Goal: Transaction & Acquisition: Purchase product/service

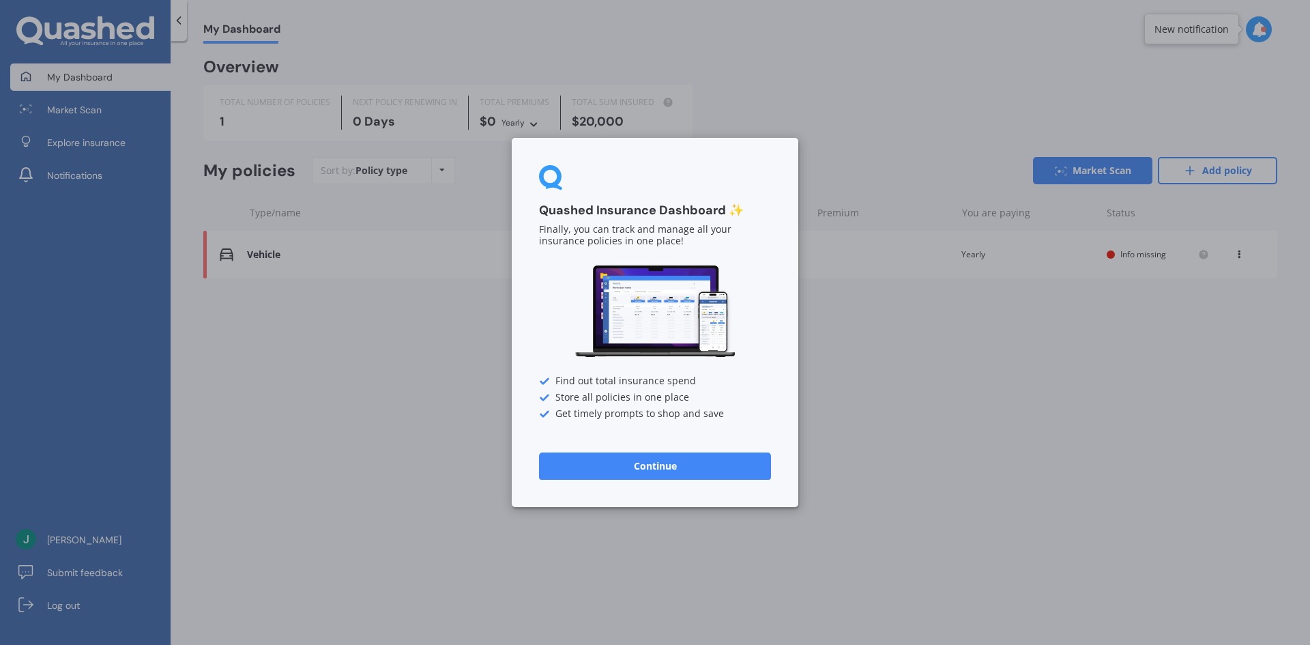
click at [737, 465] on button "Continue" at bounding box center [655, 465] width 232 height 27
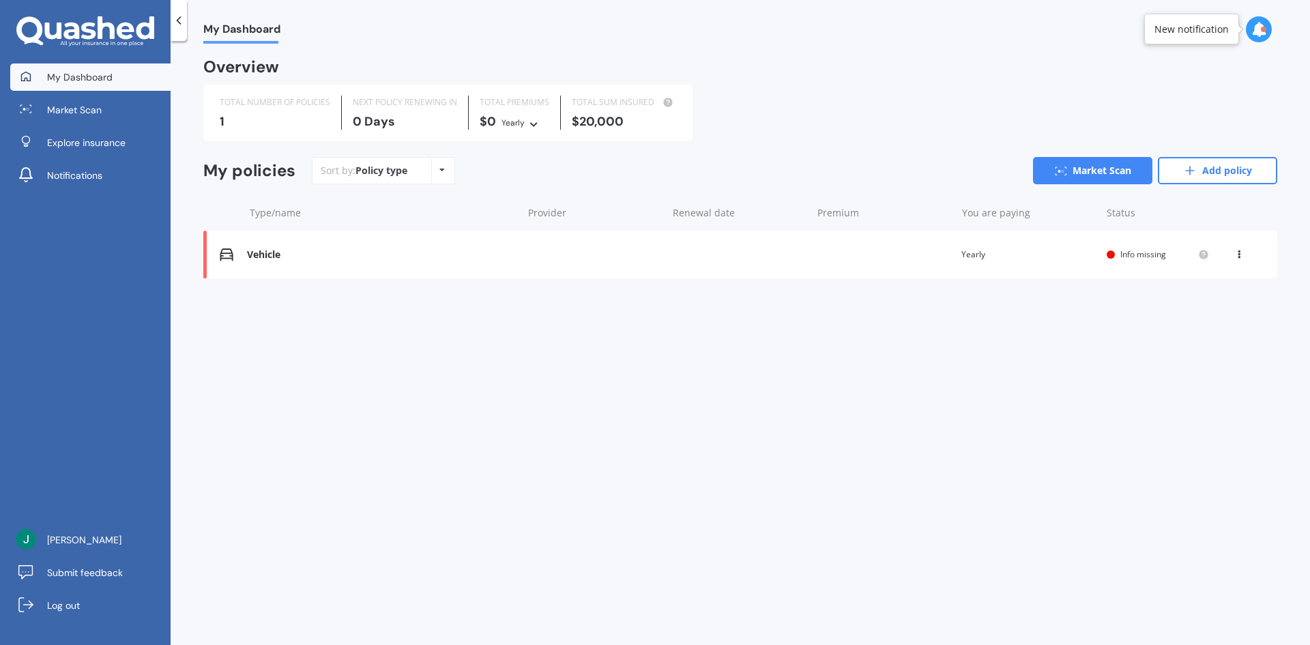
click at [263, 255] on div "Vehicle" at bounding box center [381, 255] width 268 height 12
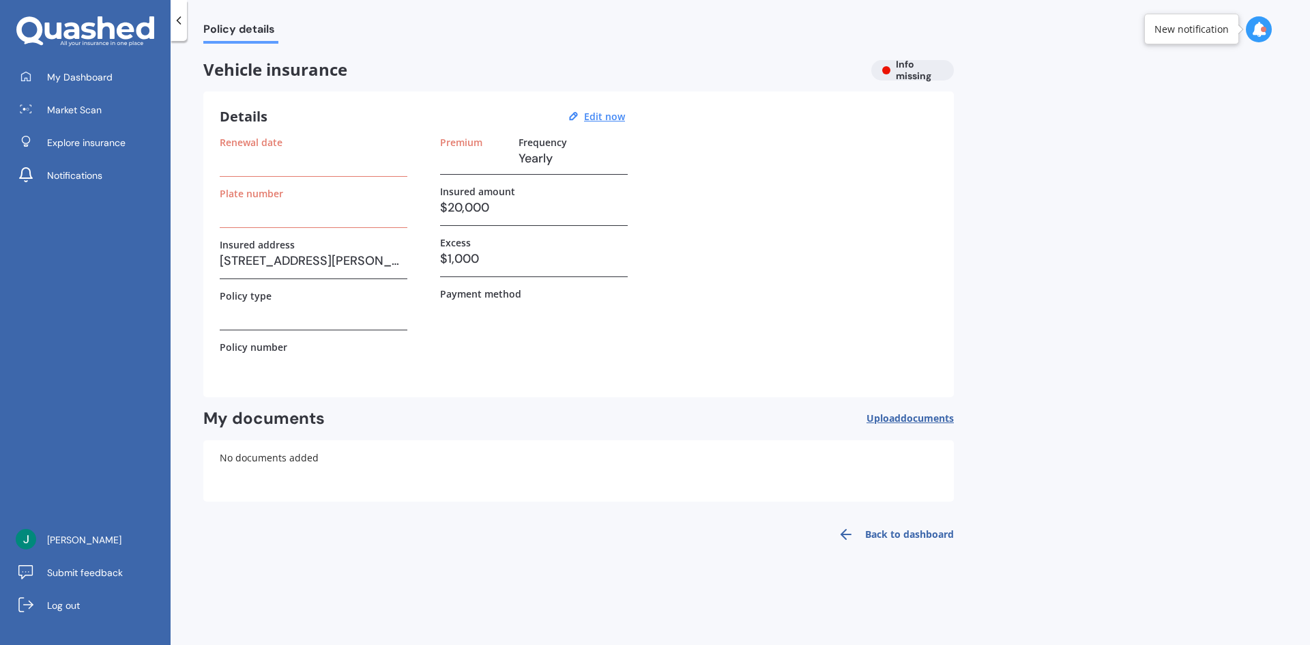
click at [294, 303] on h3 at bounding box center [314, 311] width 188 height 20
click at [179, 27] on div at bounding box center [179, 20] width 16 height 41
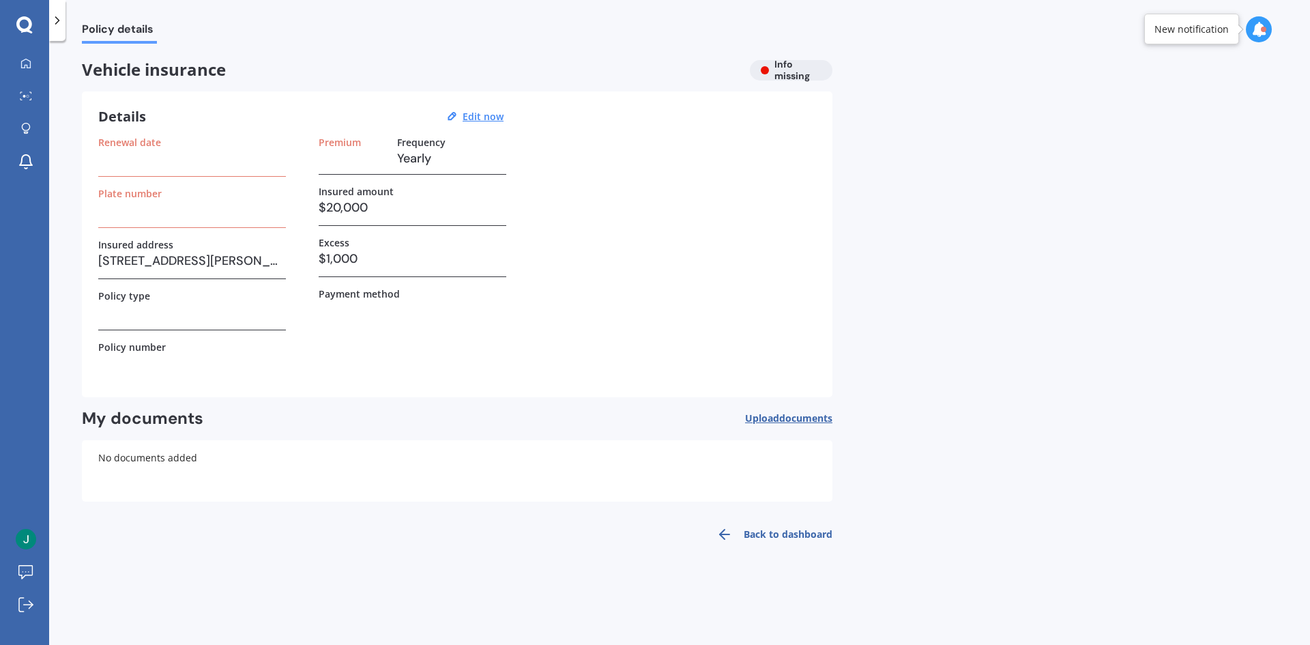
drag, startPoint x: 45, startPoint y: 20, endPoint x: 55, endPoint y: 21, distance: 10.3
click at [46, 20] on div at bounding box center [24, 25] width 49 height 18
click at [57, 21] on icon at bounding box center [57, 21] width 14 height 14
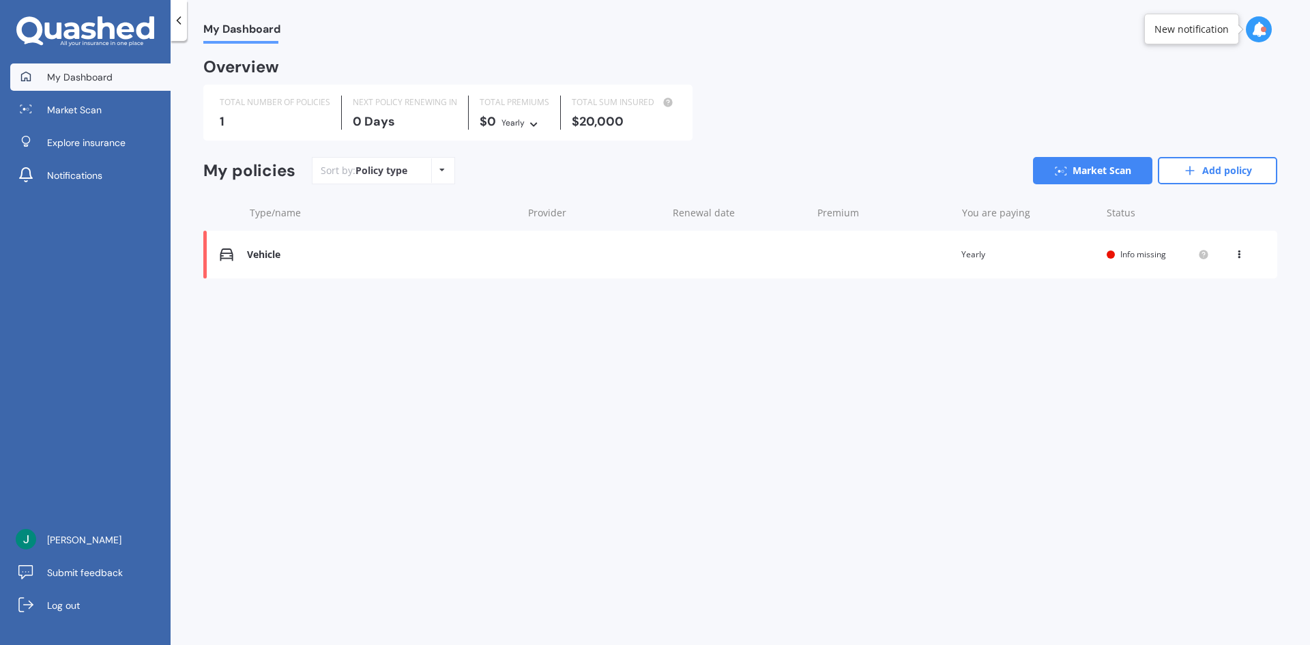
click at [243, 121] on div "1" at bounding box center [275, 122] width 110 height 14
click at [268, 250] on div "Vehicle" at bounding box center [381, 255] width 268 height 12
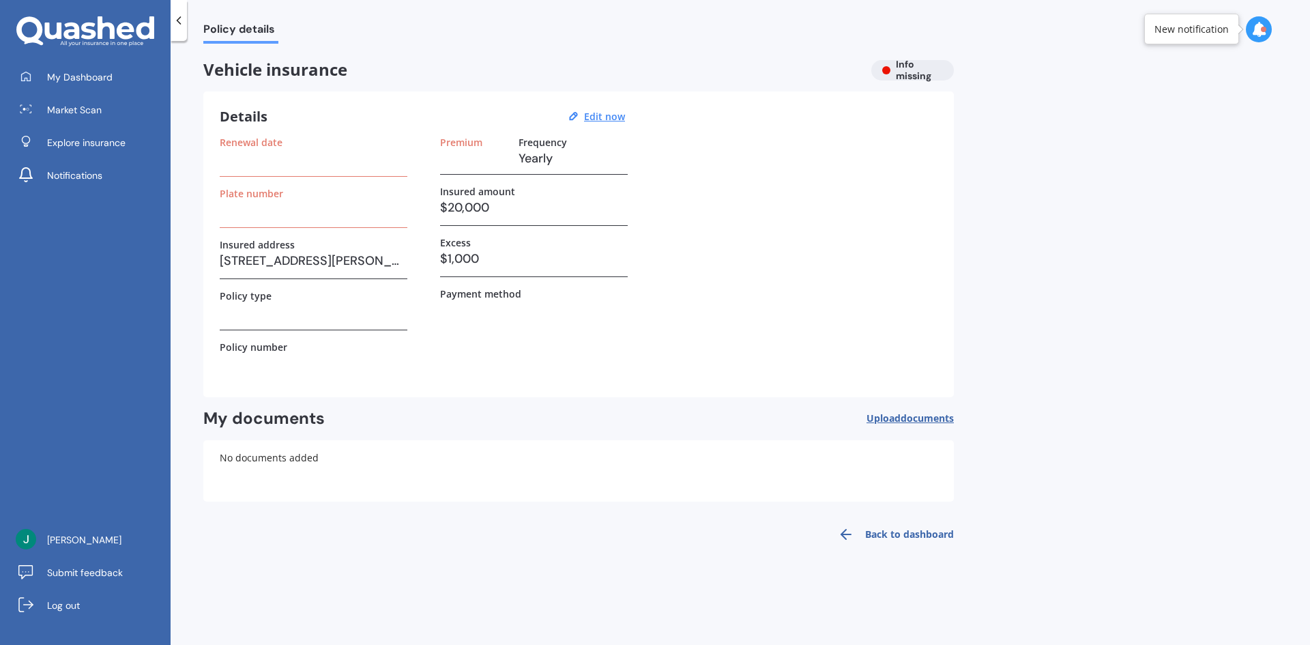
click at [269, 314] on h3 at bounding box center [314, 311] width 188 height 20
click at [180, 21] on icon at bounding box center [179, 21] width 14 height 14
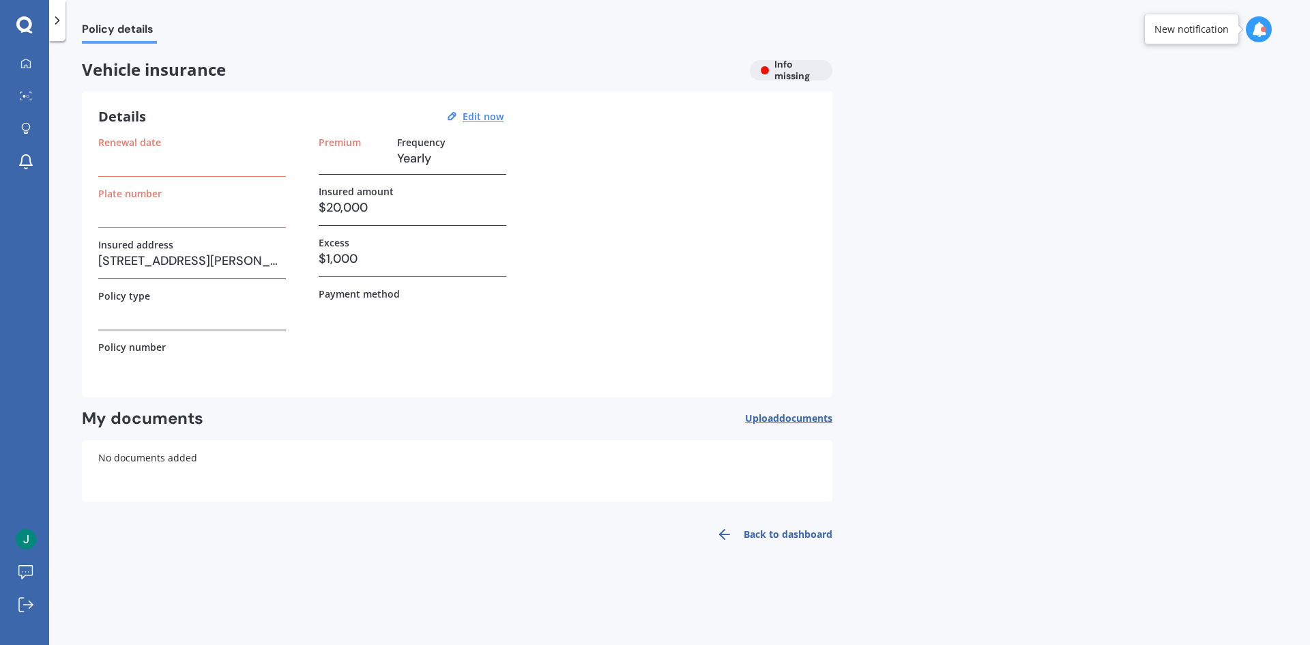
click at [61, 28] on div at bounding box center [57, 20] width 16 height 41
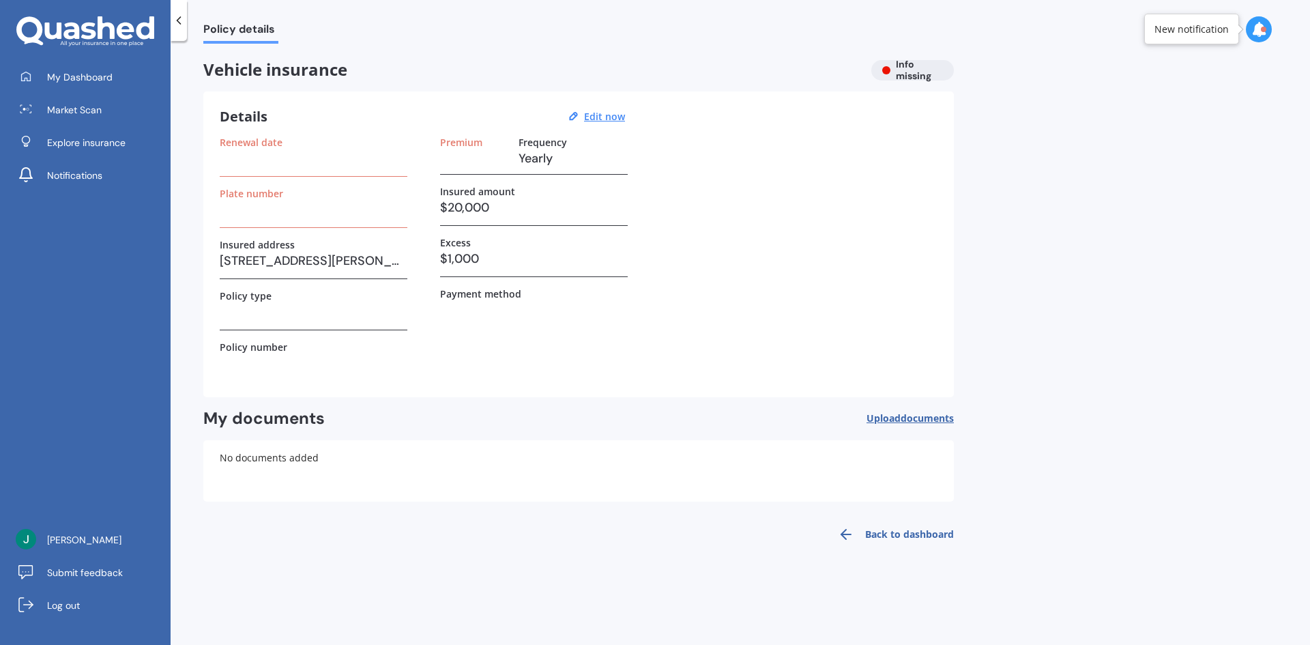
click at [878, 528] on link "Back to dashboard" at bounding box center [891, 534] width 124 height 33
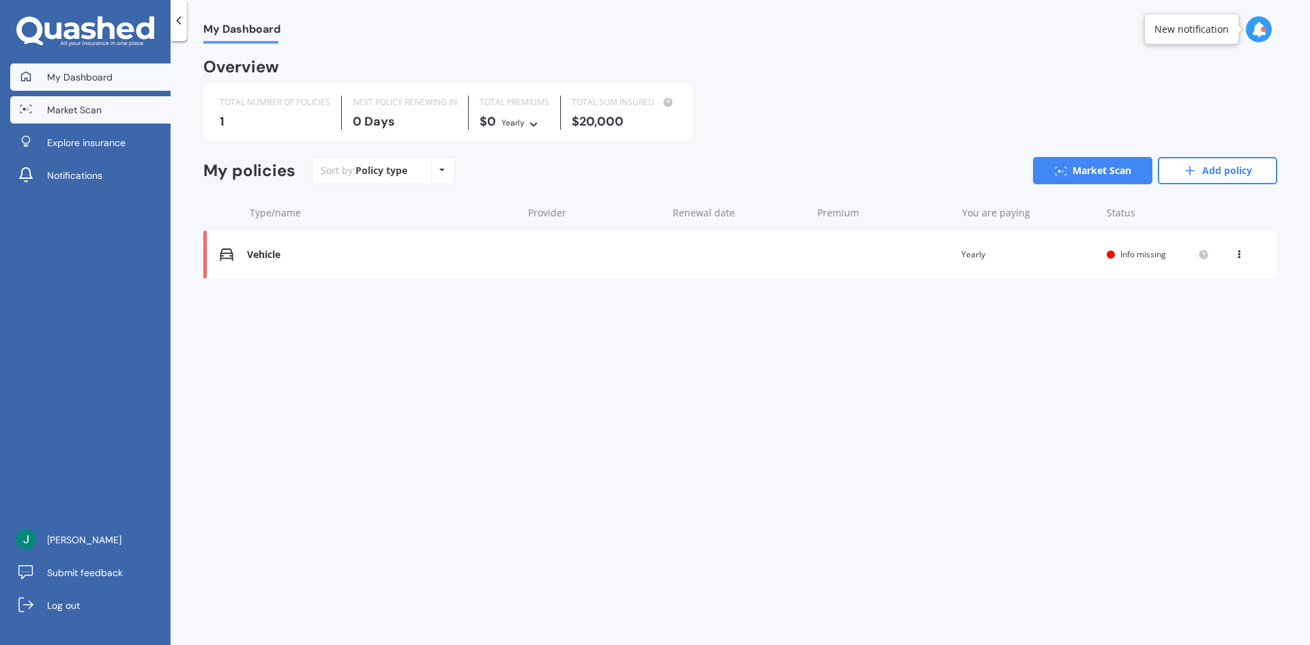
click at [121, 113] on link "Market Scan" at bounding box center [90, 109] width 160 height 27
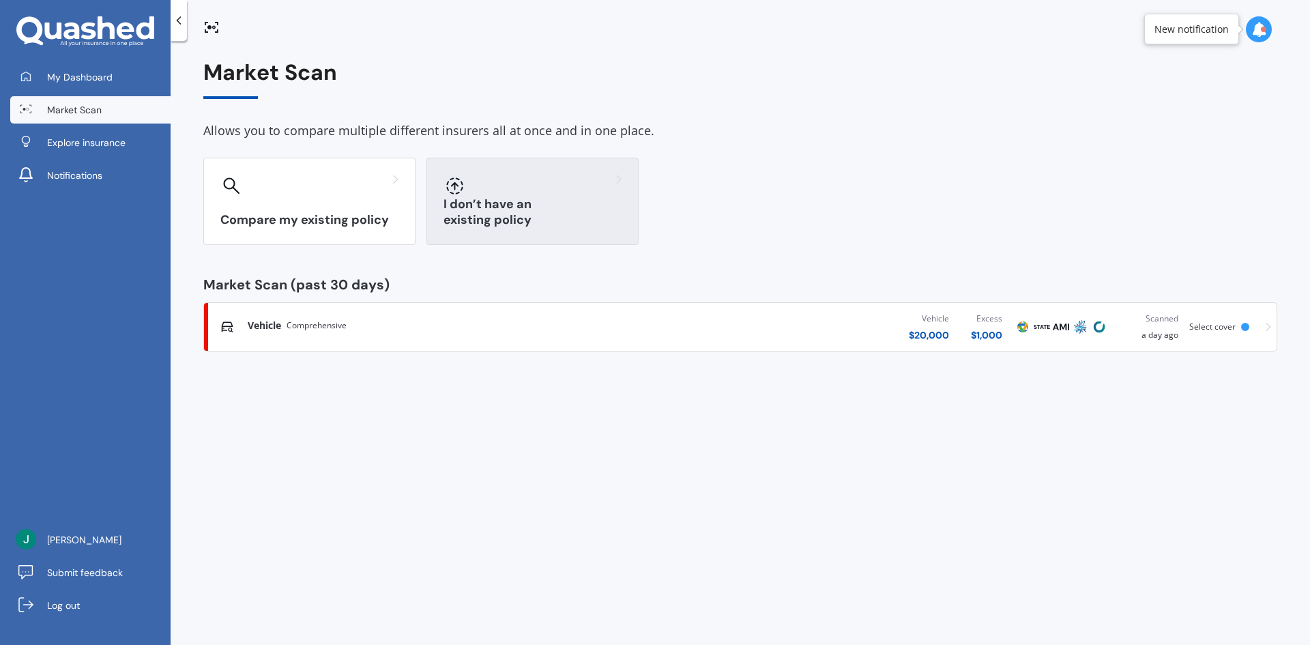
click at [510, 217] on h3 "I don’t have an existing policy" at bounding box center [532, 211] width 178 height 31
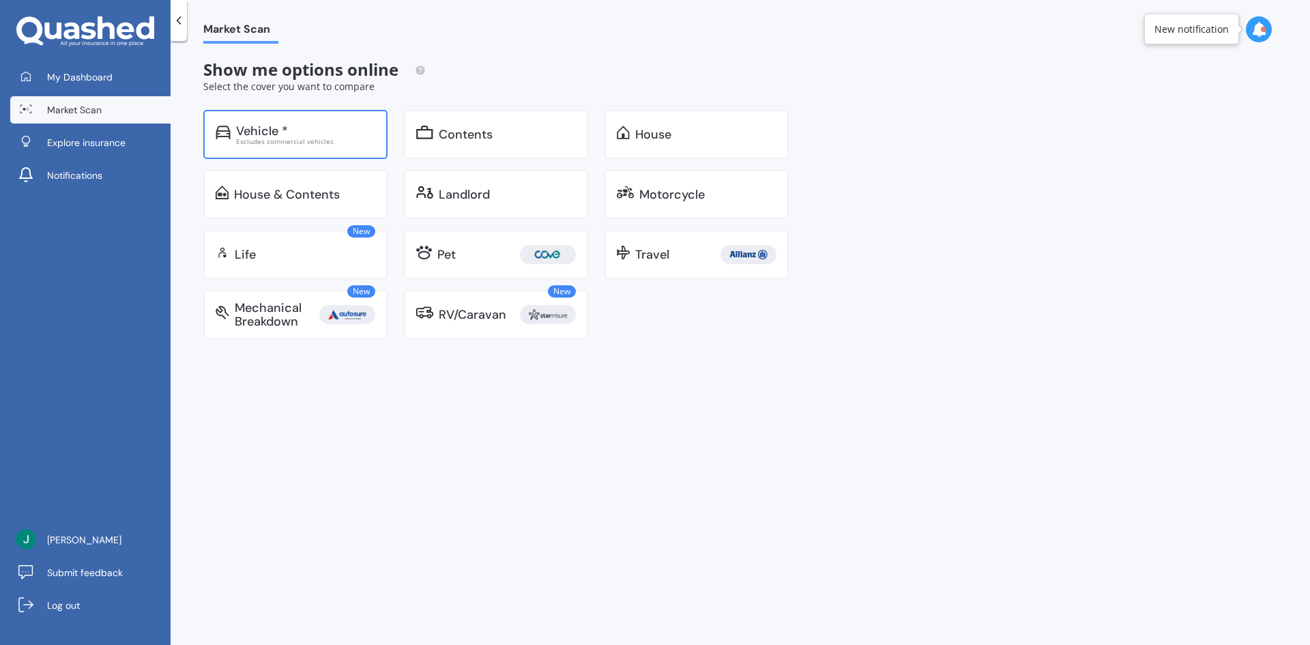
click at [285, 141] on div "Excludes commercial vehicles" at bounding box center [305, 141] width 139 height 7
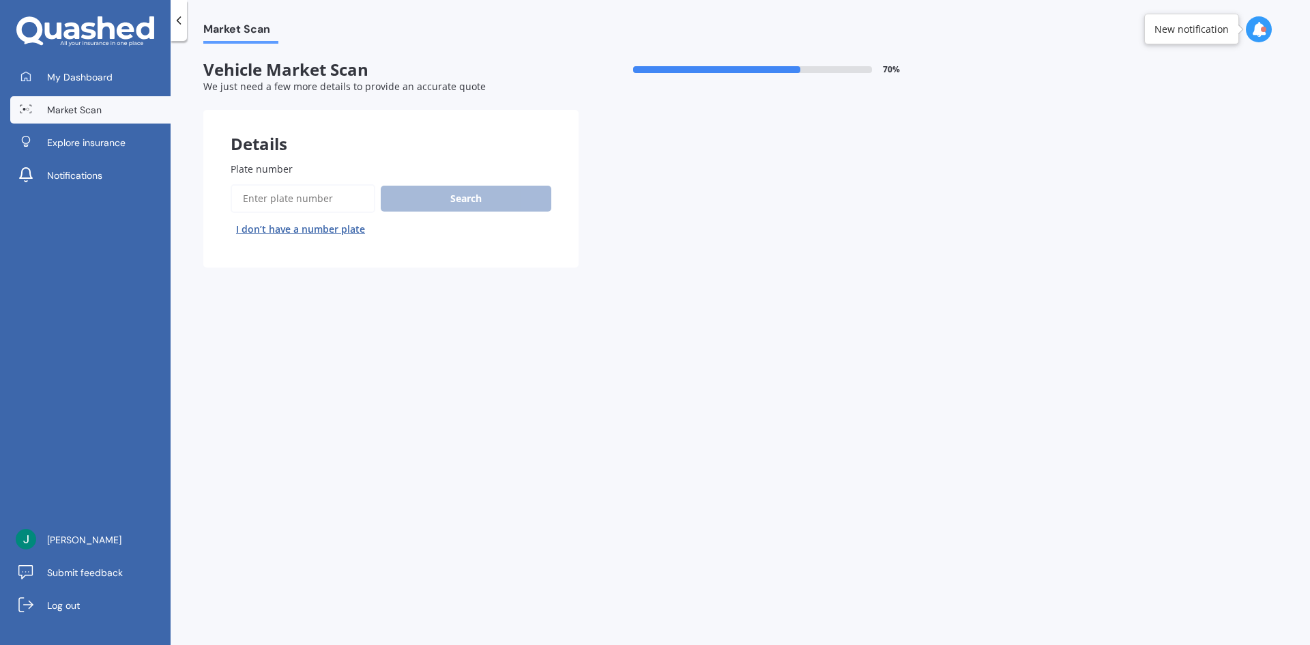
click at [306, 228] on button "I don’t have a number plate" at bounding box center [301, 229] width 140 height 22
select select "19"
select select "06"
select select "1978"
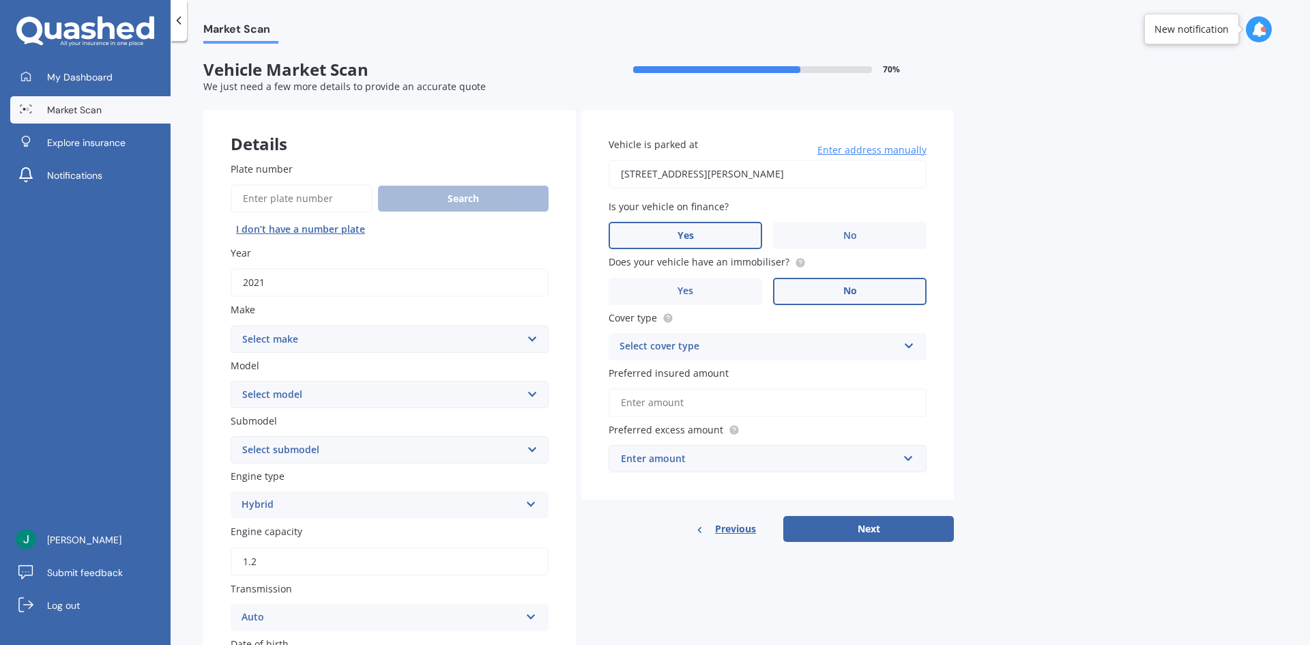
click at [334, 336] on select "Select make AC ALFA ROMEO ASTON [PERSON_NAME] AUDI AUSTIN BEDFORD BENTLEY BMW B…" at bounding box center [390, 338] width 318 height 27
select select "NISSAN"
click at [231, 325] on select "Select make AC ALFA ROMEO ASTON [PERSON_NAME] AUDI AUSTIN BEDFORD BENTLEY BMW B…" at bounding box center [390, 338] width 318 height 27
click at [312, 392] on select "Select model 1200 180SX 200SX 300ZX 350Z 370Z Ad Altima ARIYA Atlas Avenir Basa…" at bounding box center [390, 394] width 318 height 27
select select "NOTE"
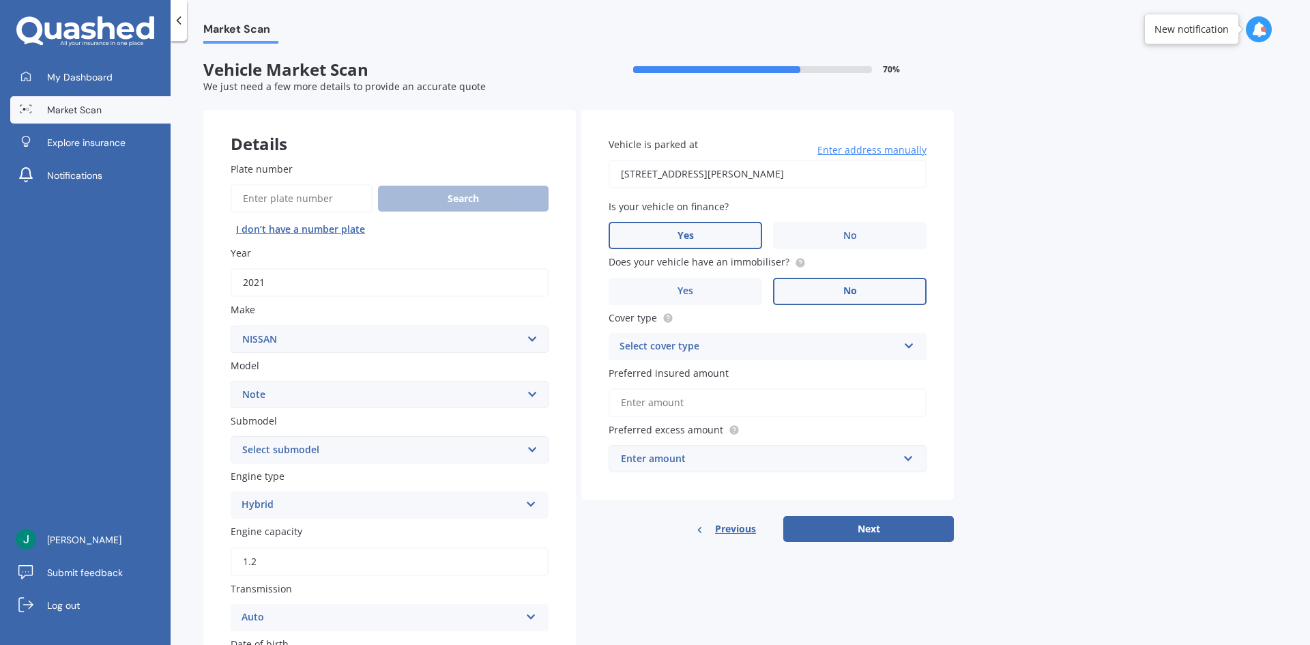
click at [231, 381] on select "Select model 1200 180SX 200SX 300ZX 350Z 370Z Ad Altima ARIYA Atlas Avenir Basa…" at bounding box center [390, 394] width 318 height 27
click at [292, 450] on select "Select submodel (All) E-Power Hatchback Non Turbo Station Wagon turbo" at bounding box center [390, 449] width 318 height 27
select select "E-POWER"
click at [231, 436] on select "Select submodel (All) E-Power Hatchback Non Turbo Station Wagon turbo" at bounding box center [390, 449] width 318 height 27
click at [710, 290] on label "Yes" at bounding box center [684, 291] width 153 height 27
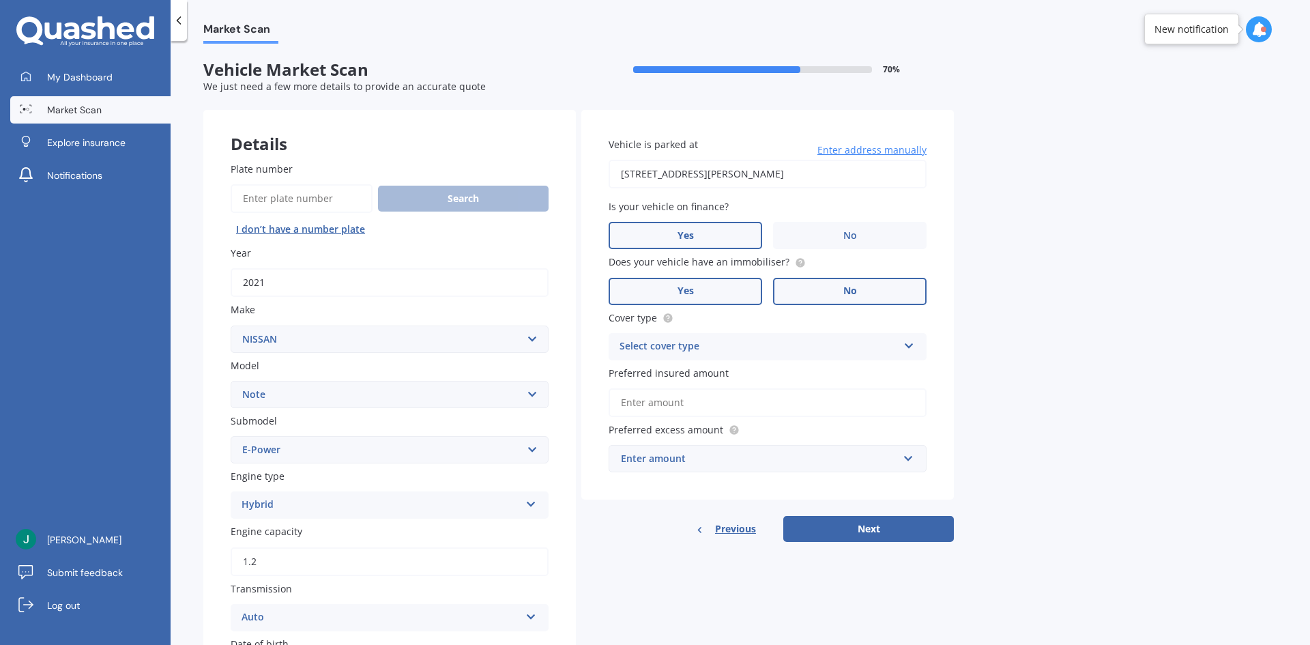
click at [0, 0] on input "Yes" at bounding box center [0, 0] width 0 height 0
click at [687, 349] on div "Select cover type" at bounding box center [758, 346] width 278 height 16
click at [679, 369] on span "Comprehensive" at bounding box center [656, 372] width 72 height 13
drag, startPoint x: 663, startPoint y: 402, endPoint x: 674, endPoint y: 402, distance: 10.9
click at [663, 402] on input "Preferred insured amount" at bounding box center [767, 402] width 318 height 29
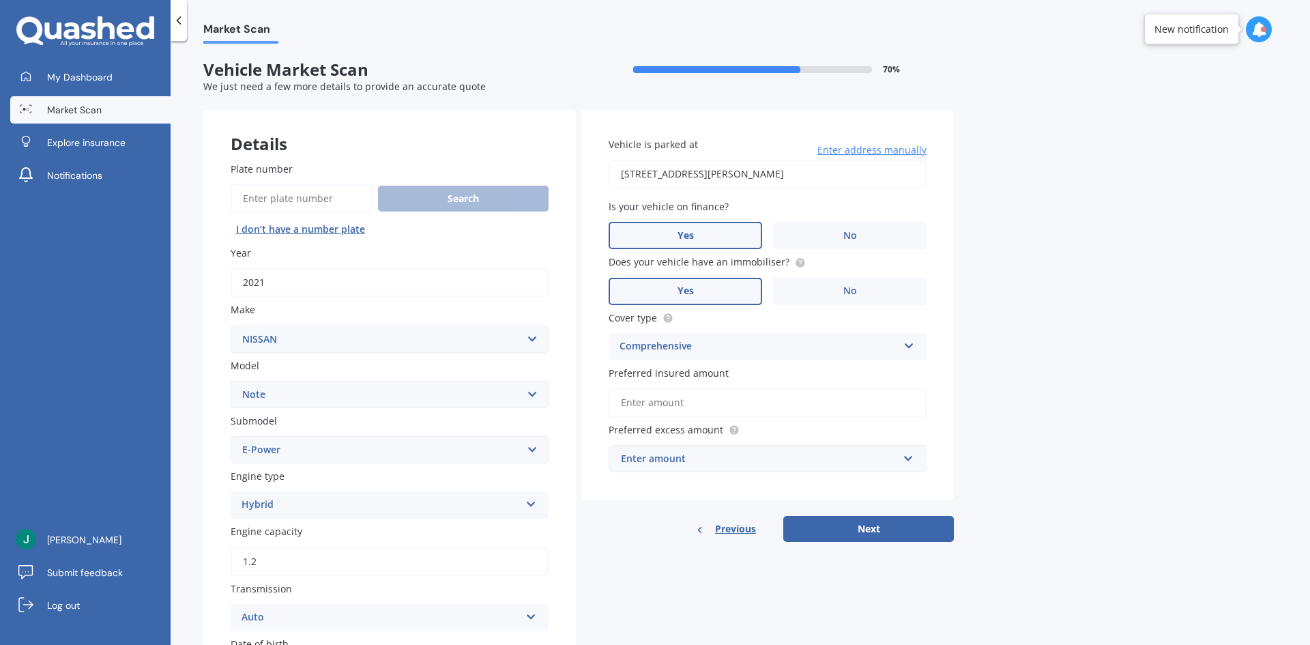
type input "$20,000"
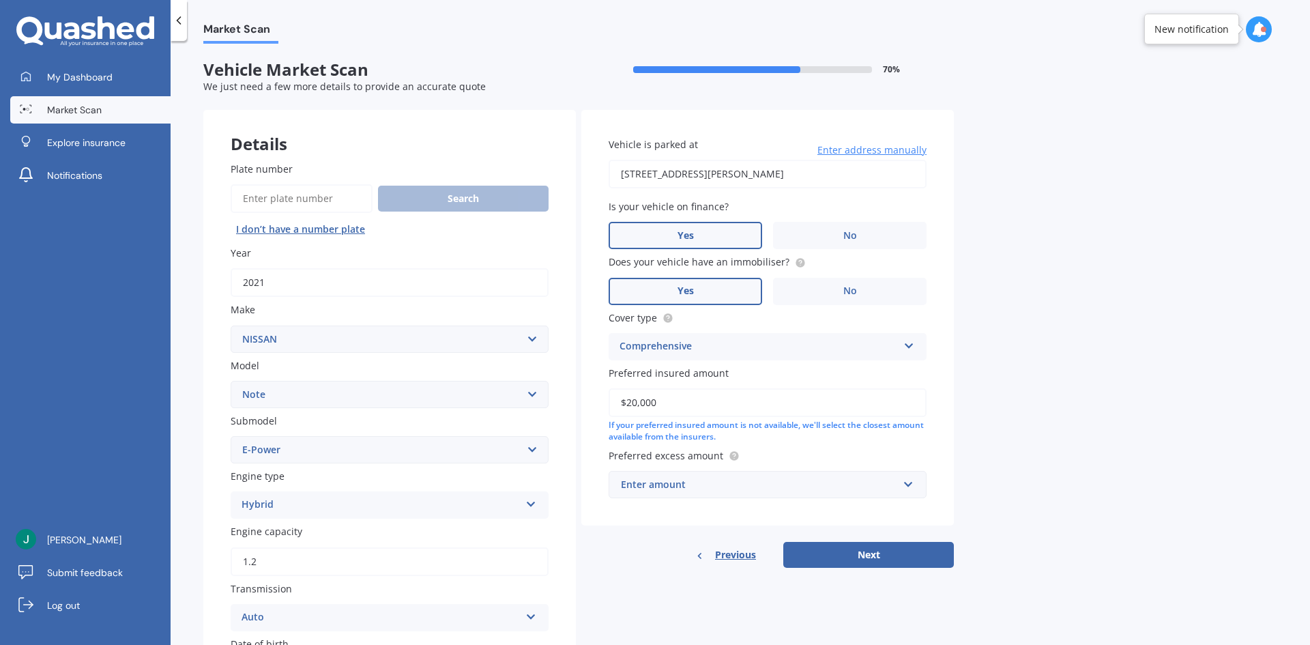
click at [728, 488] on div "Enter amount" at bounding box center [759, 484] width 277 height 15
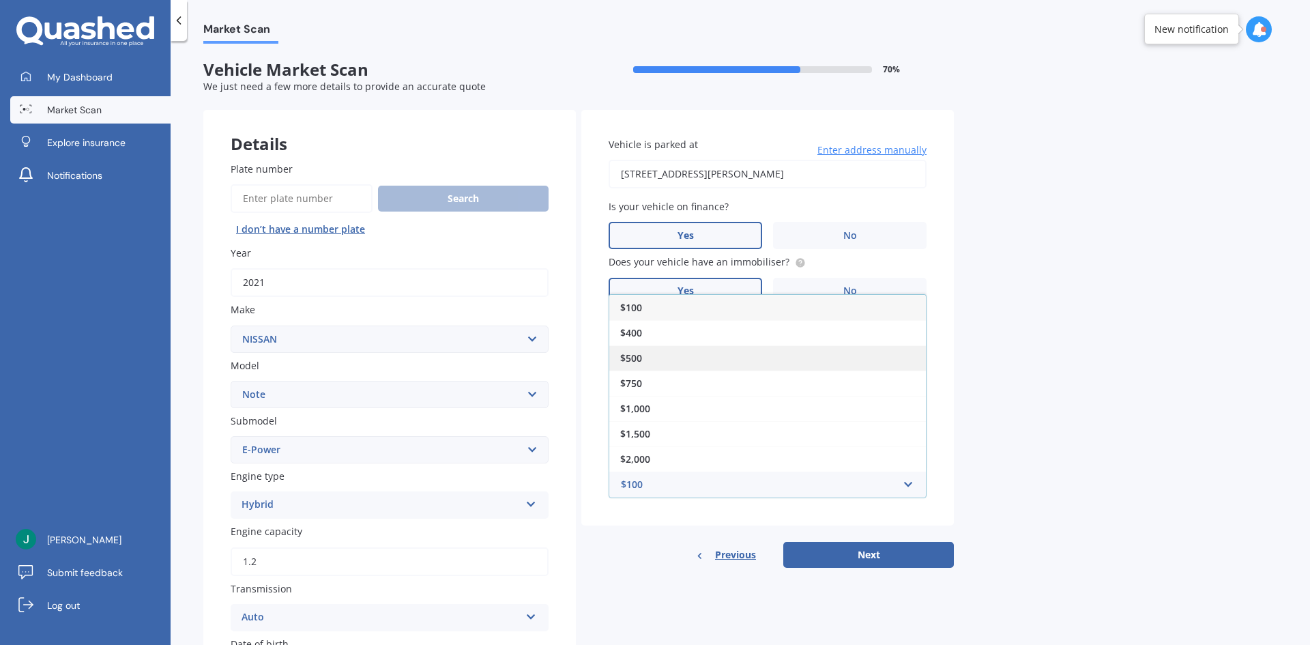
click at [683, 362] on div "$500" at bounding box center [767, 357] width 316 height 25
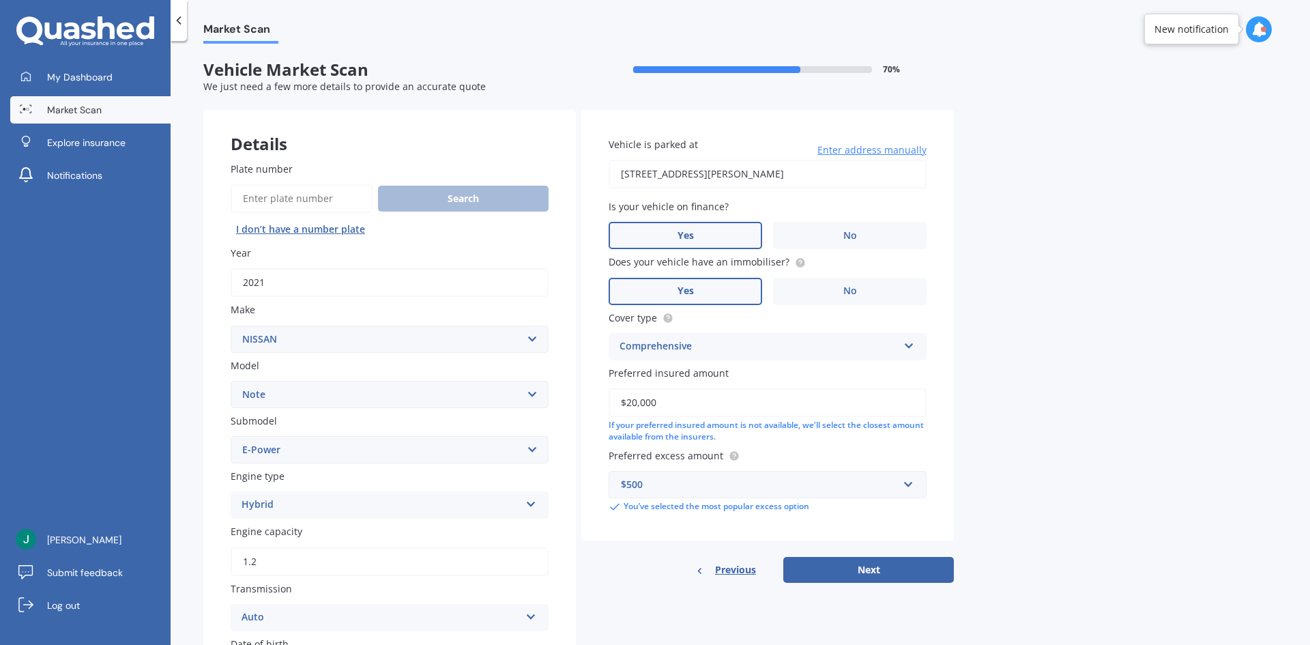
click at [840, 567] on button "Next" at bounding box center [868, 570] width 171 height 26
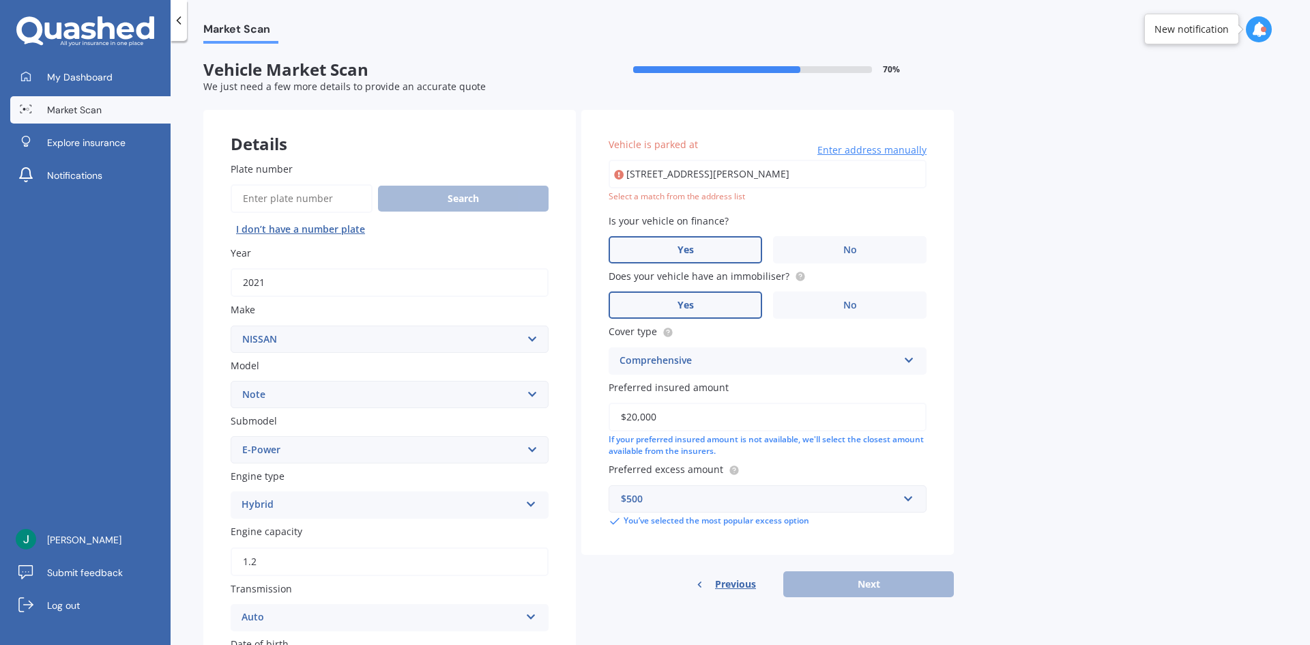
type input "[STREET_ADDRESS][PERSON_NAME]"
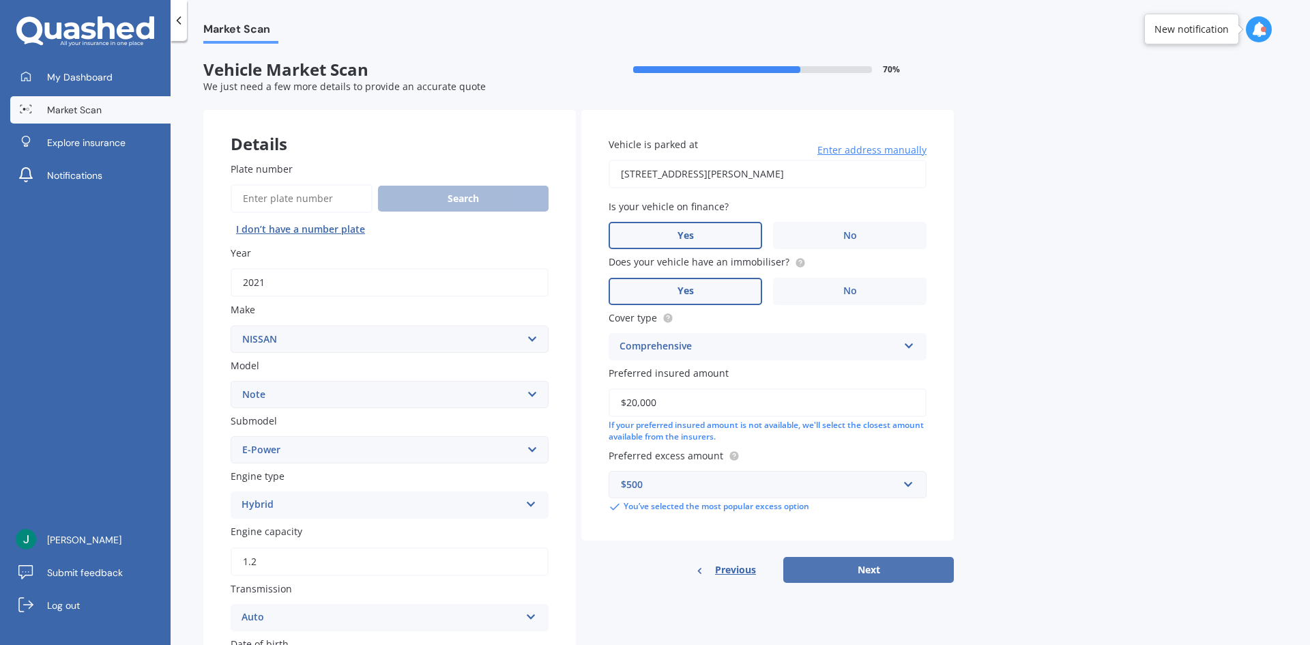
click at [855, 567] on button "Next" at bounding box center [868, 570] width 171 height 26
select select "19"
select select "06"
select select "1978"
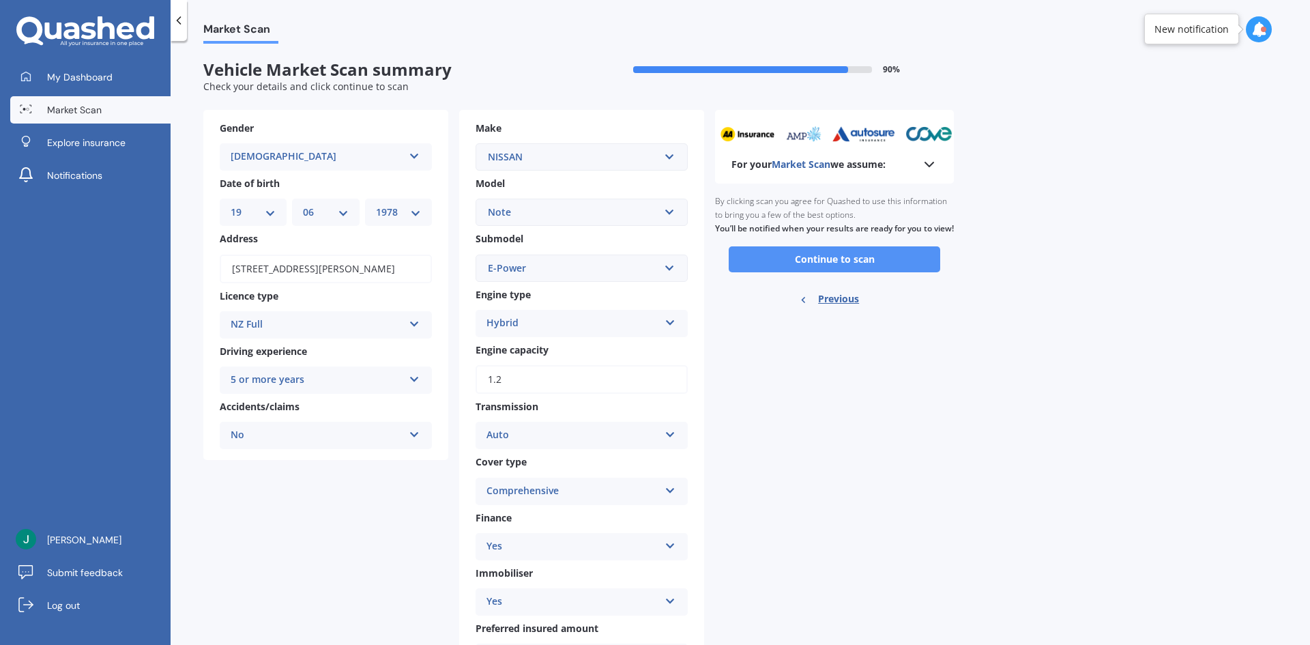
click at [804, 266] on button "Continue to scan" at bounding box center [833, 259] width 211 height 26
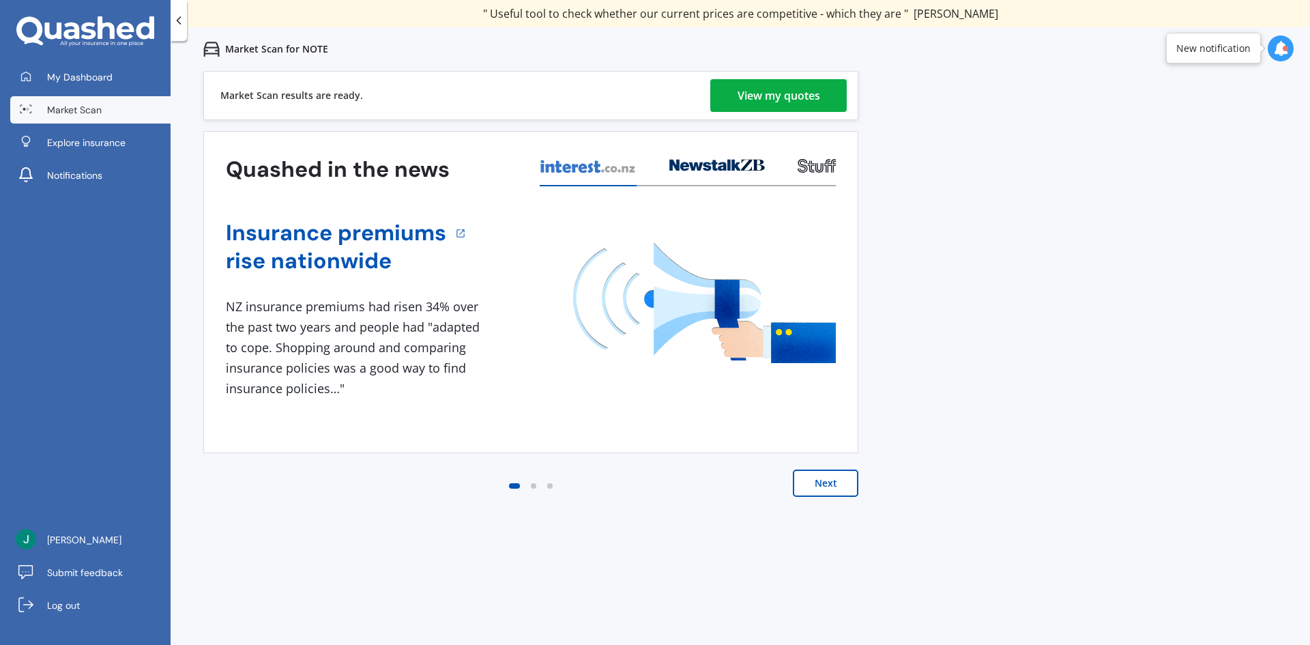
click at [801, 99] on div "View my quotes" at bounding box center [778, 95] width 83 height 33
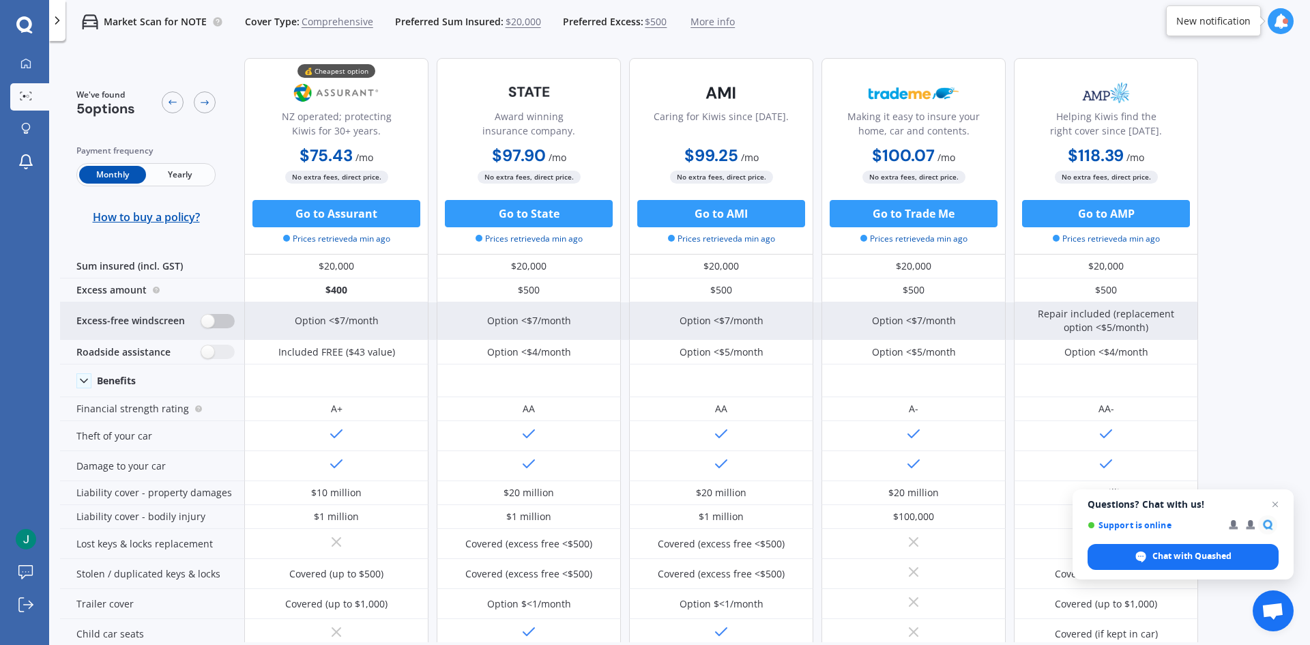
click at [228, 323] on label at bounding box center [217, 321] width 33 height 14
radio input "true"
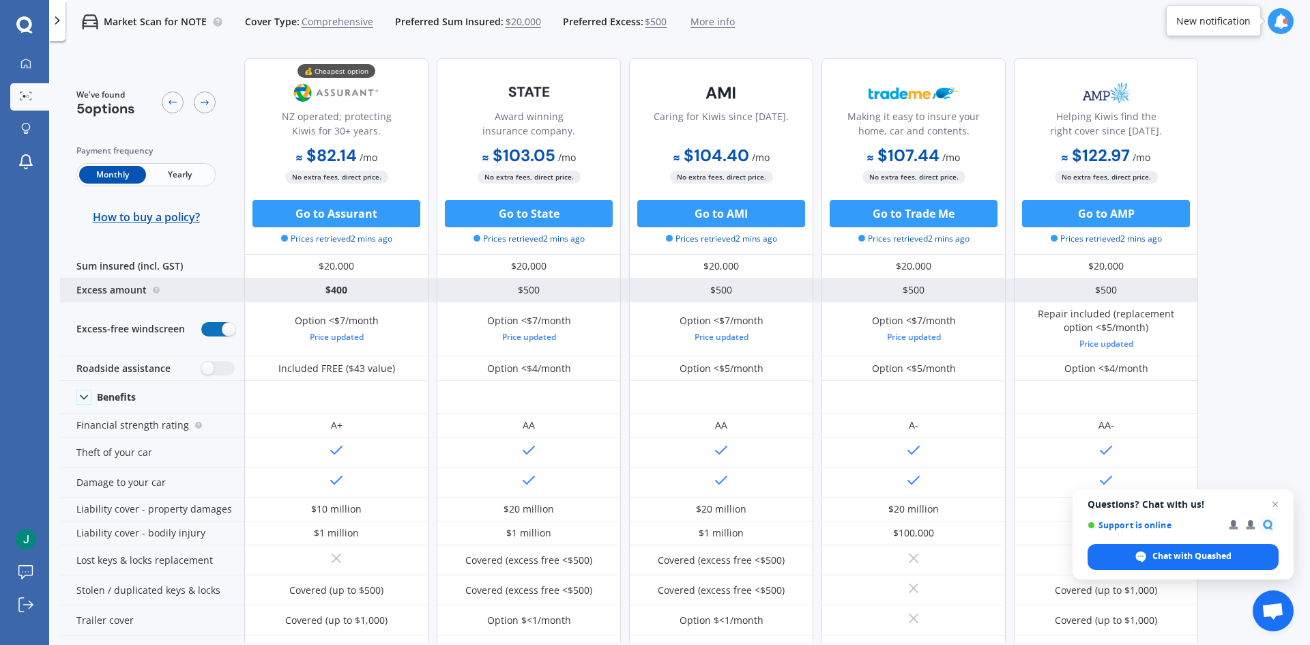
scroll to position [68, 0]
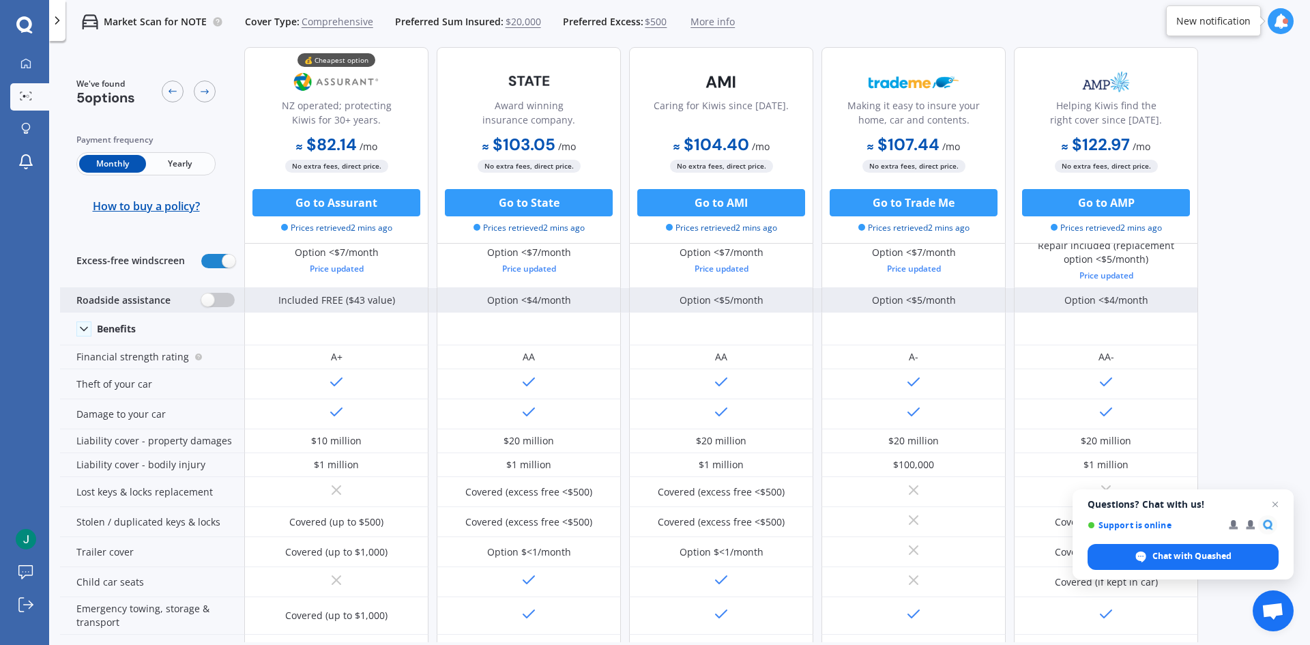
click at [224, 301] on label at bounding box center [217, 300] width 33 height 14
radio input "true"
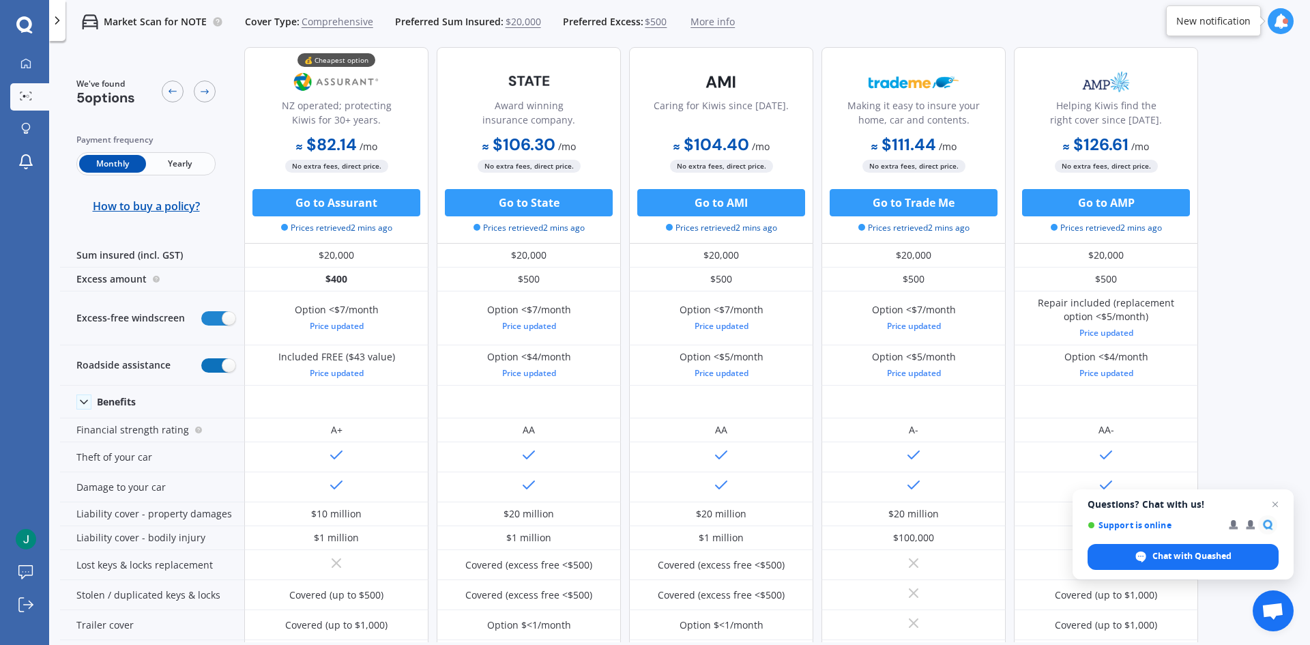
scroll to position [0, 0]
